Goal: Find specific page/section: Find specific page/section

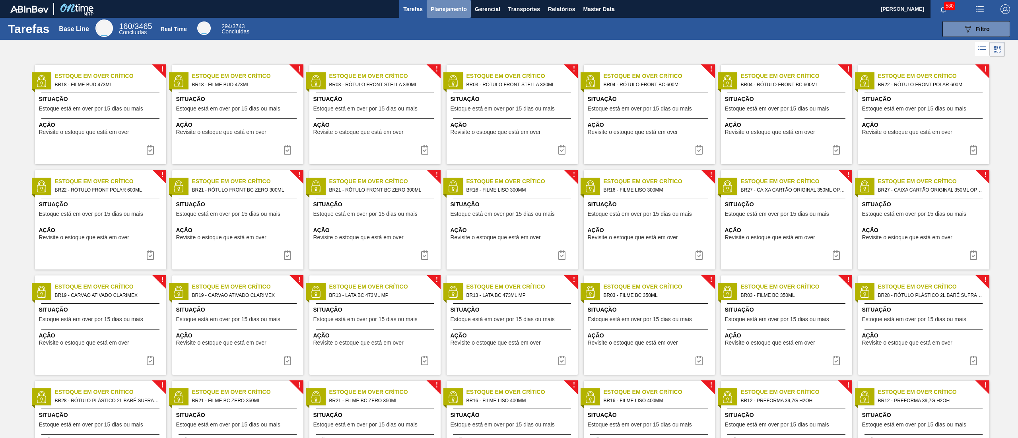
click at [451, 1] on button "Planejamento" at bounding box center [449, 9] width 44 height 18
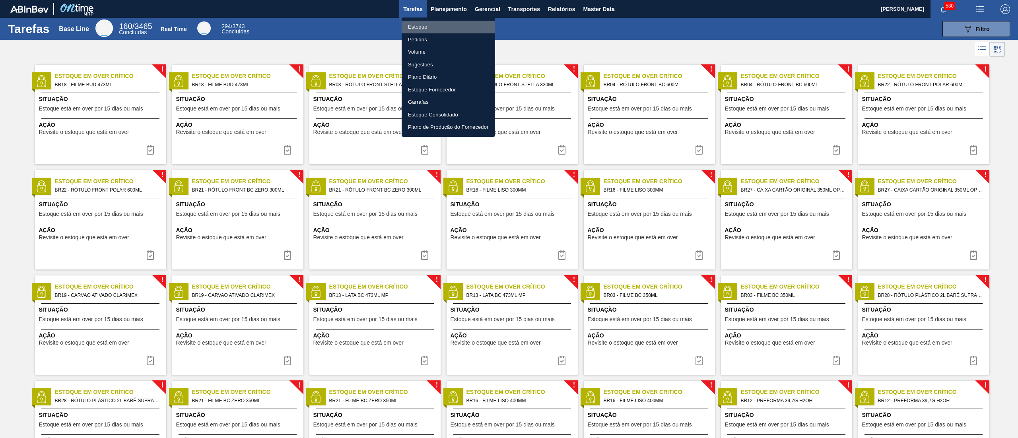
click at [440, 25] on li "Estoque" at bounding box center [448, 27] width 93 height 13
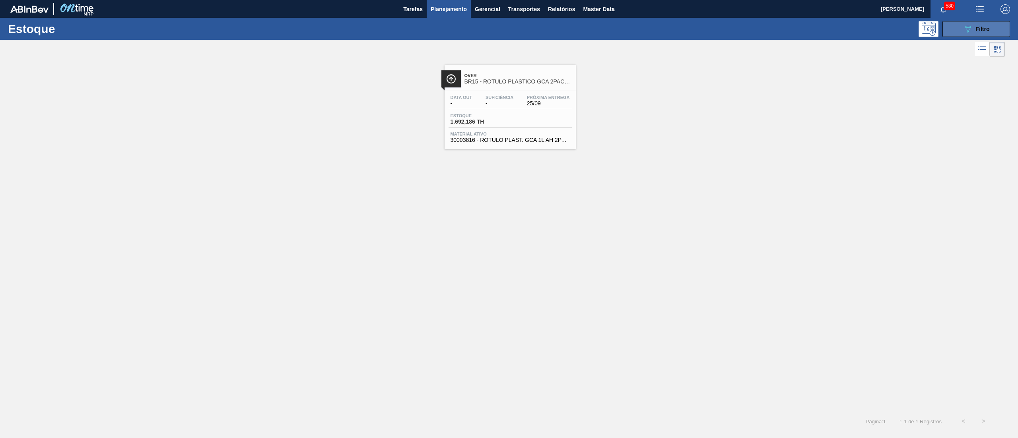
click at [959, 33] on button "089F7B8B-B2A5-4AFE-B5C0-19BA573D28AC Filtro" at bounding box center [977, 29] width 68 height 16
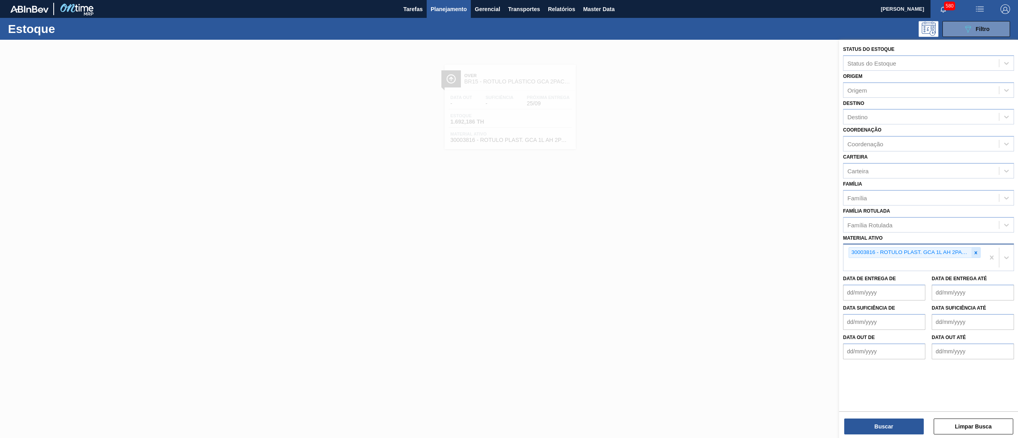
click at [978, 250] on icon at bounding box center [976, 253] width 6 height 6
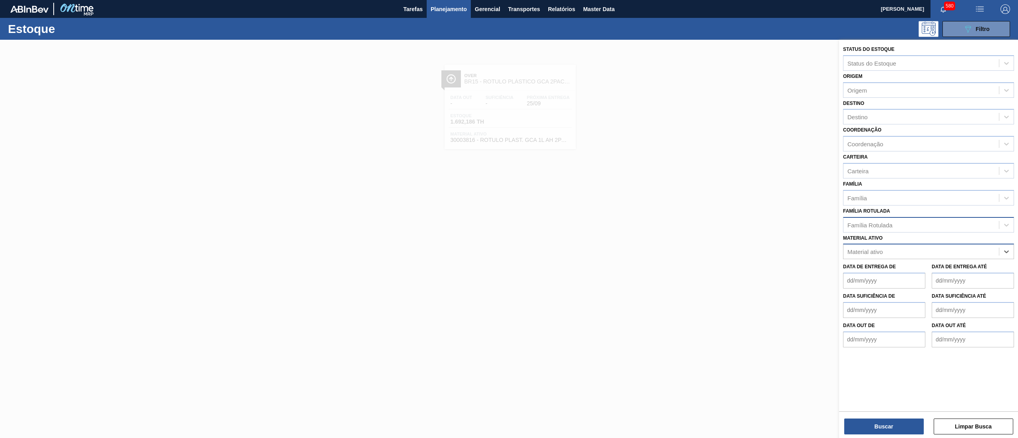
click at [891, 225] on div "Família Rotulada" at bounding box center [870, 225] width 45 height 7
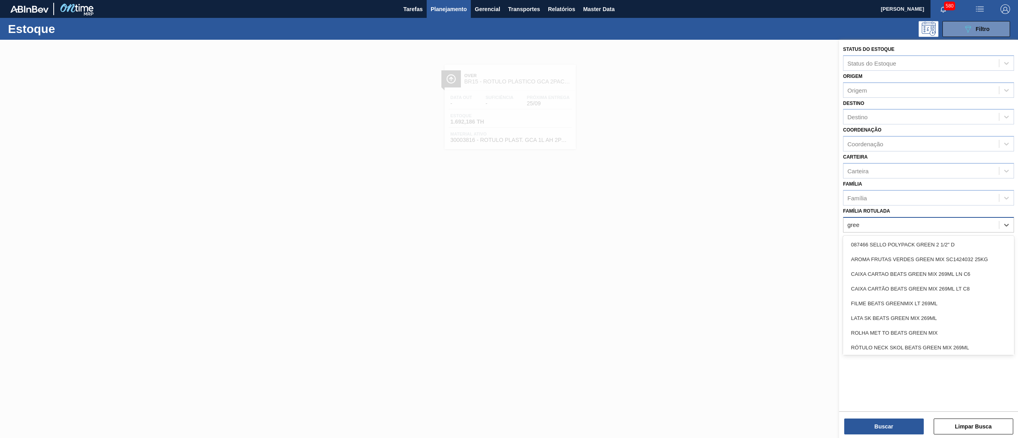
type Rotulada "green"
click at [920, 315] on div "LATA SK BEATS GREEN MIX 269ML" at bounding box center [928, 318] width 171 height 15
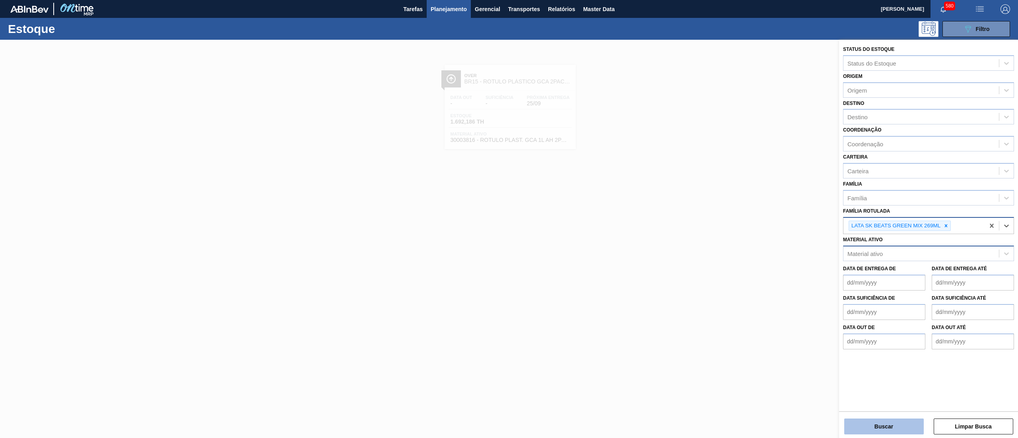
click at [875, 423] on button "Buscar" at bounding box center [884, 427] width 80 height 16
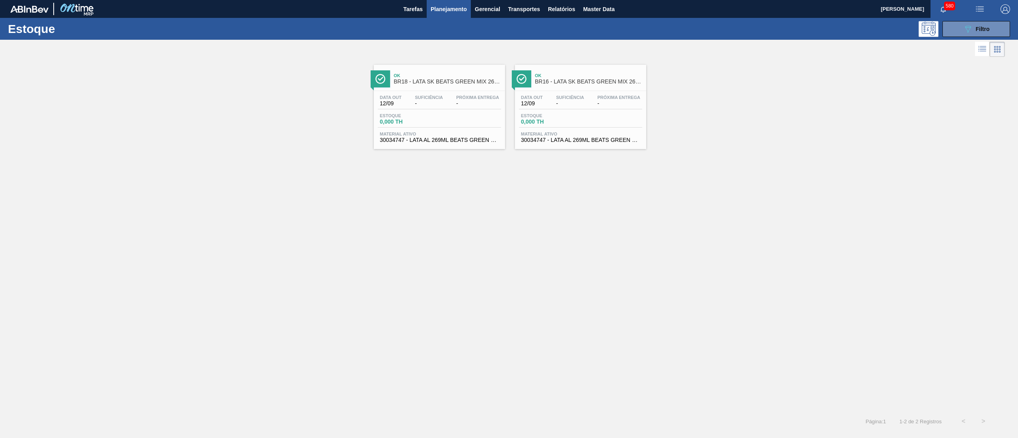
click at [540, 142] on span "30034747 - LATA AL 269ML BEATS GREEN MIX" at bounding box center [580, 140] width 119 height 6
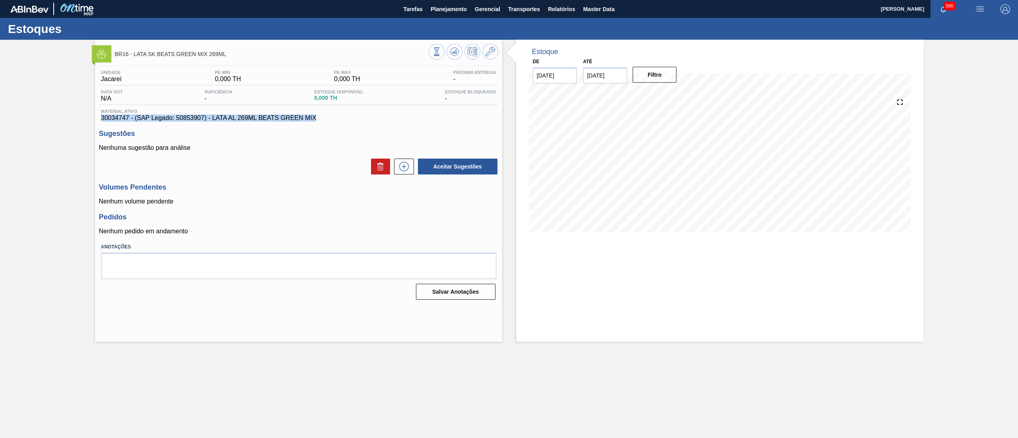
drag, startPoint x: 320, startPoint y: 117, endPoint x: 99, endPoint y: 121, distance: 221.2
click at [99, 121] on div "Material ativo 30034747 - (SAP Legado: 50853907) - LATA AL 269ML BEATS GREEN MIX" at bounding box center [298, 115] width 399 height 13
copy span "30034747 - (SAP Legado: 50853907) - LATA AL 269ML BEATS GREEN MIX"
